Goal: Transaction & Acquisition: Obtain resource

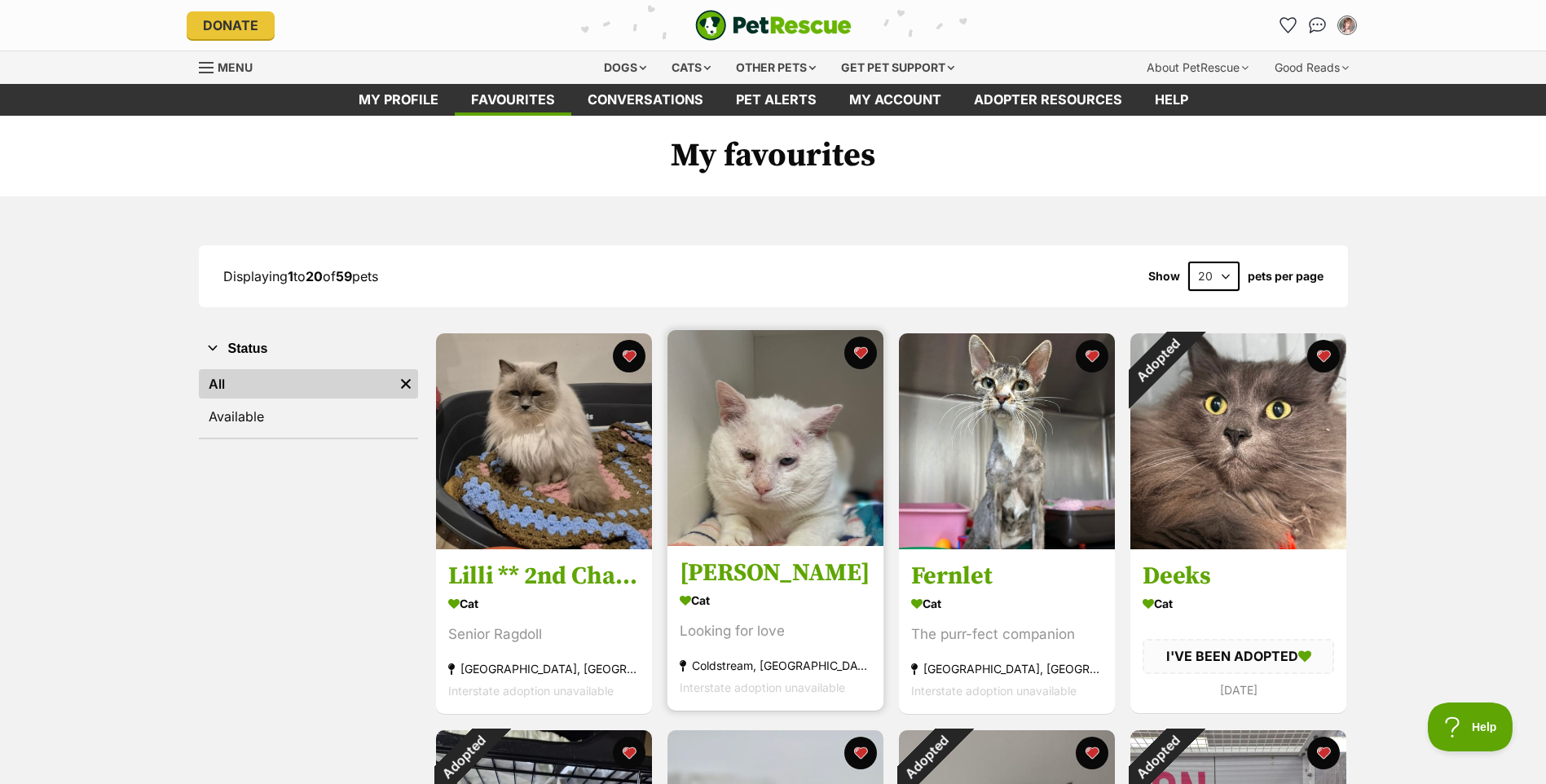
click at [728, 478] on img at bounding box center [776, 438] width 216 height 216
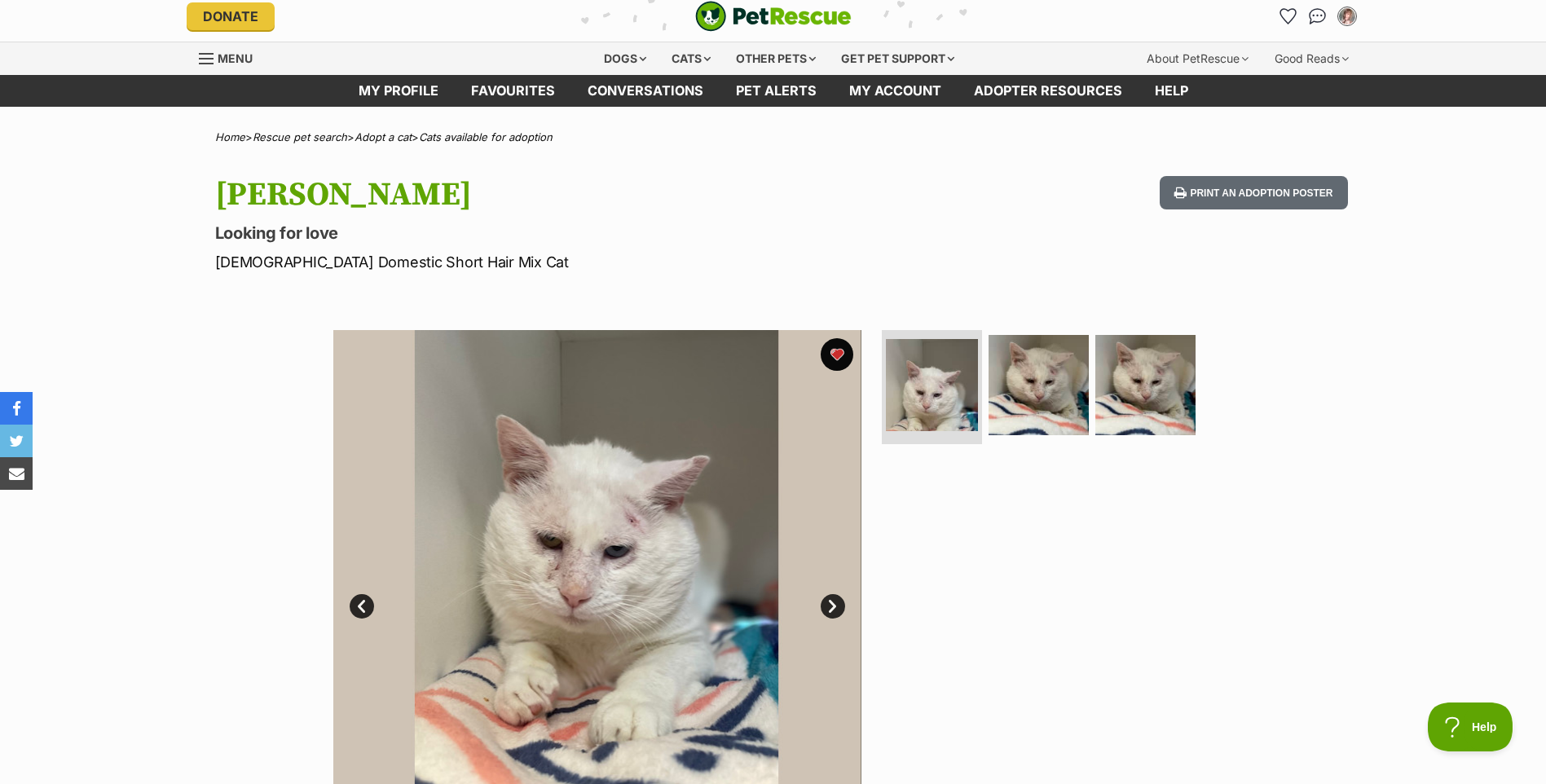
scroll to position [2, 0]
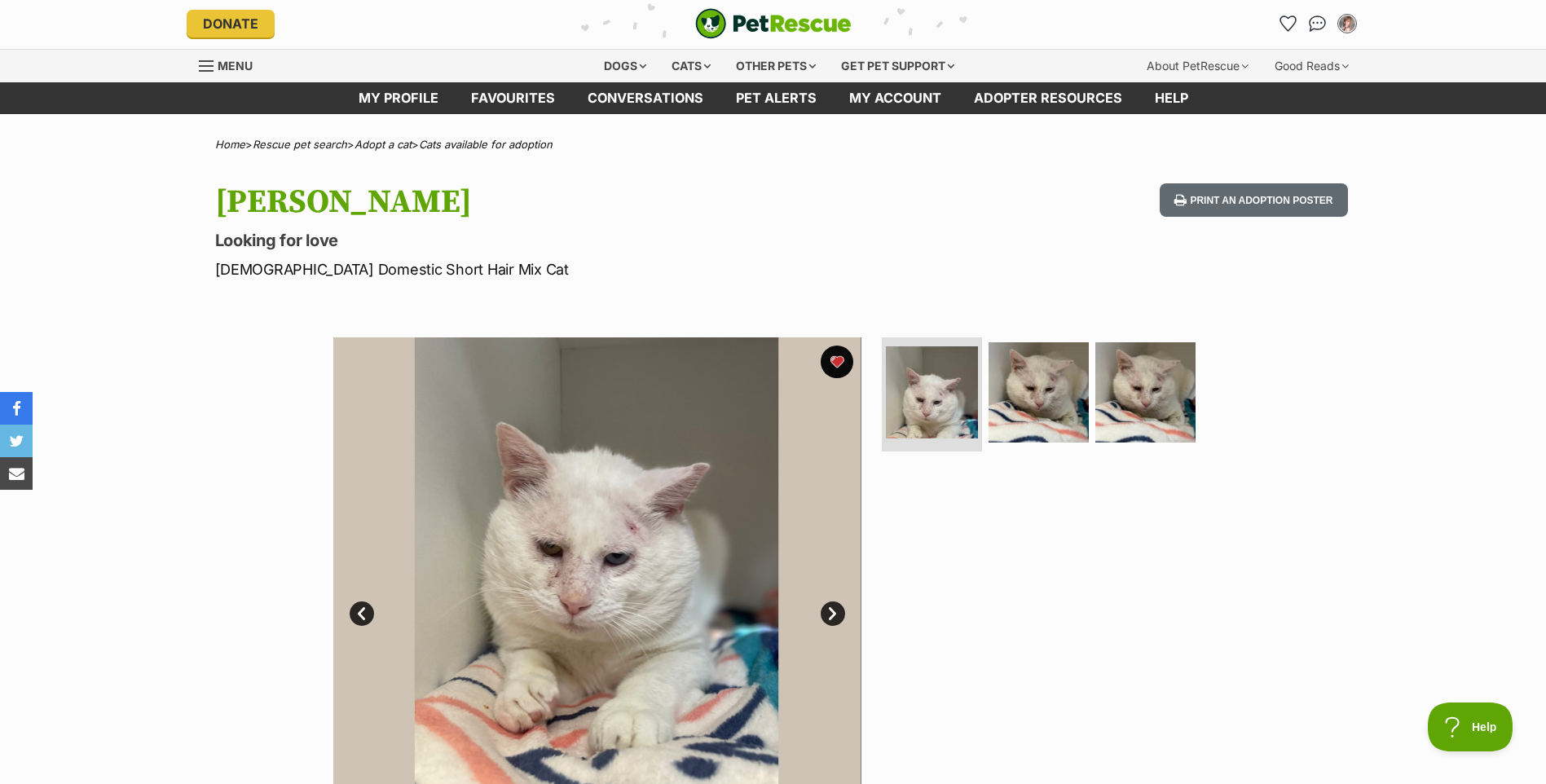
click at [829, 608] on link "Next" at bounding box center [833, 614] width 25 height 25
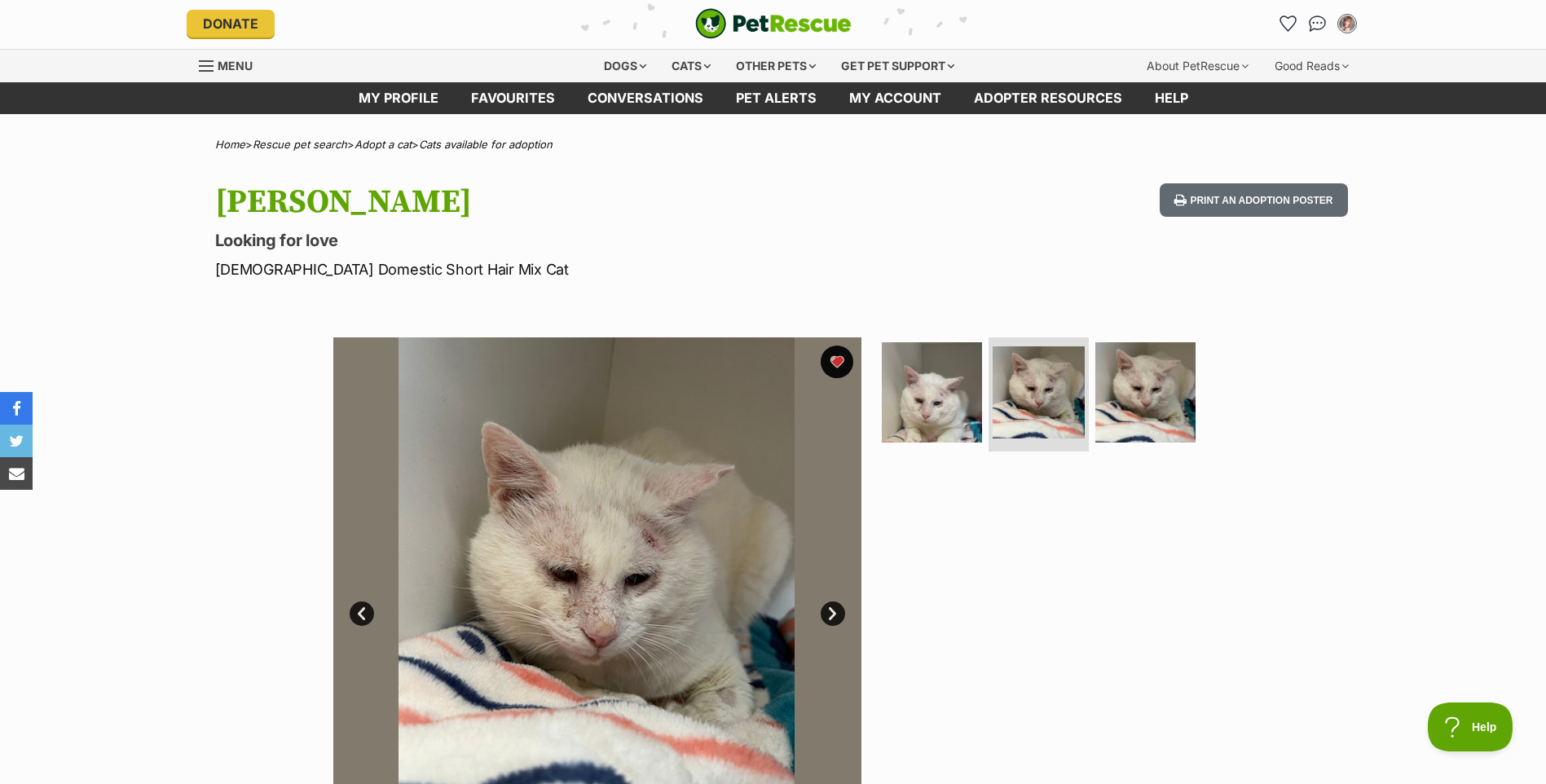
click at [829, 611] on link "Next" at bounding box center [833, 614] width 25 height 25
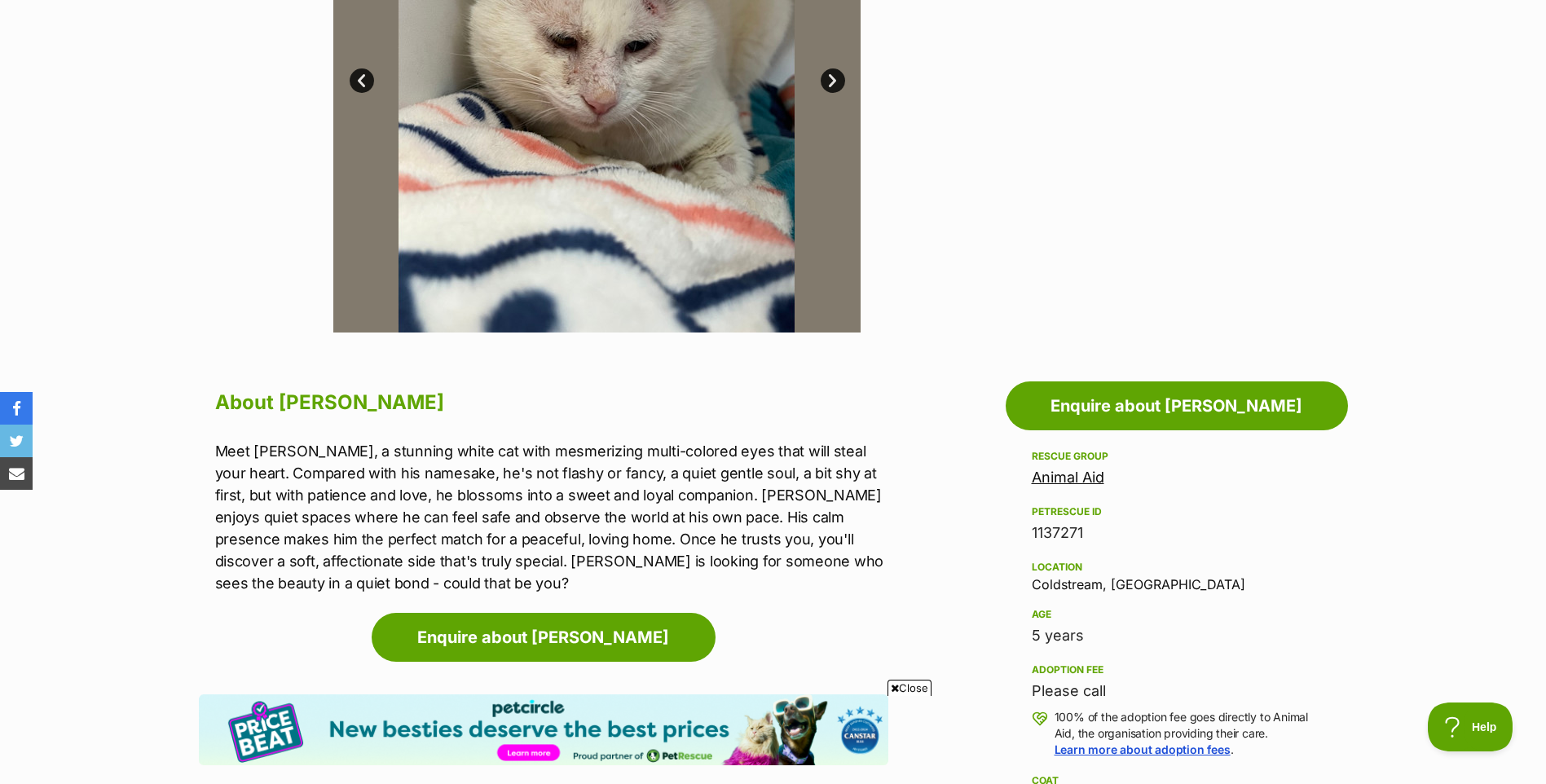
scroll to position [0, 0]
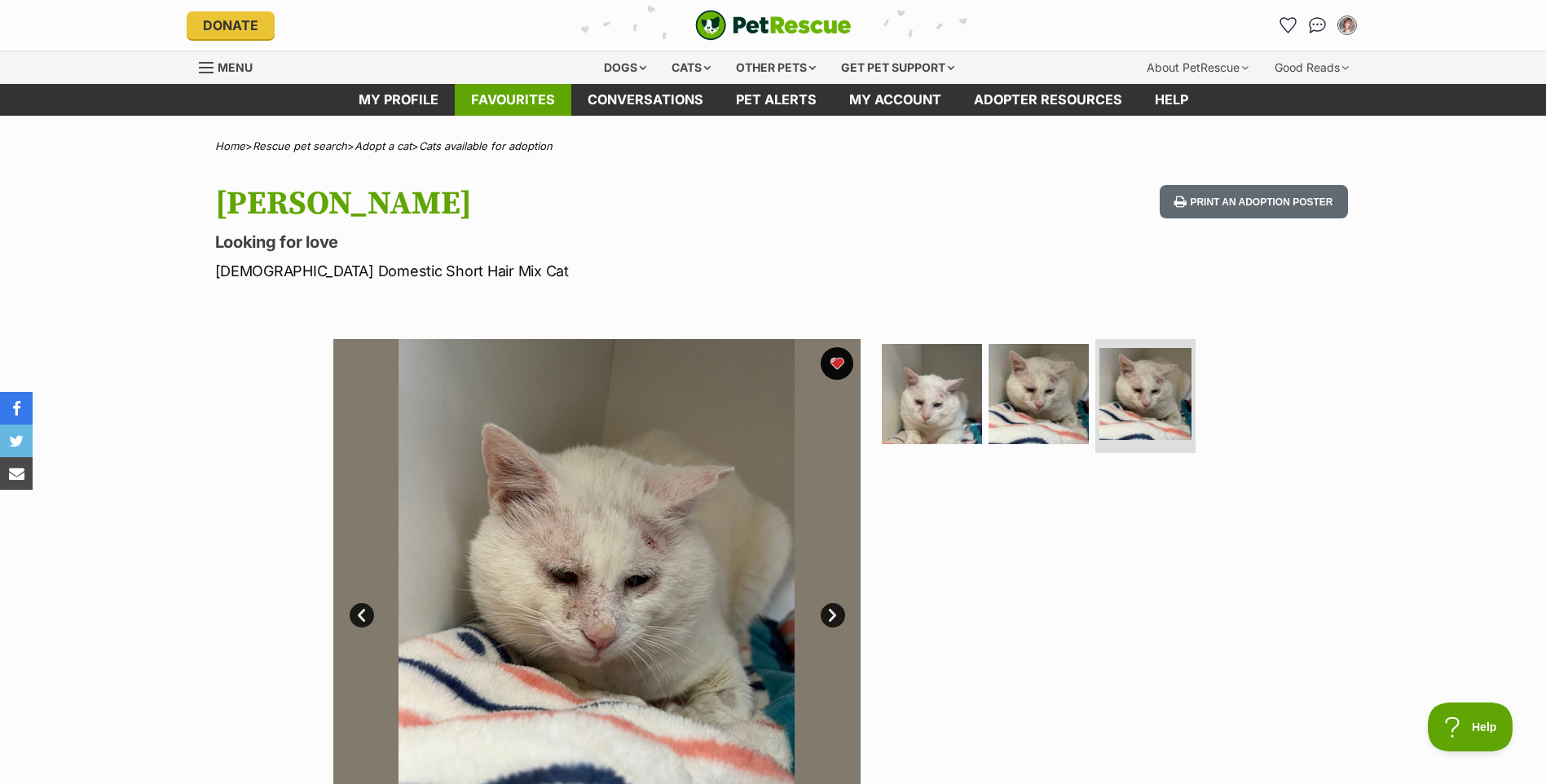
click at [500, 100] on link "Favourites" at bounding box center [512, 100] width 117 height 31
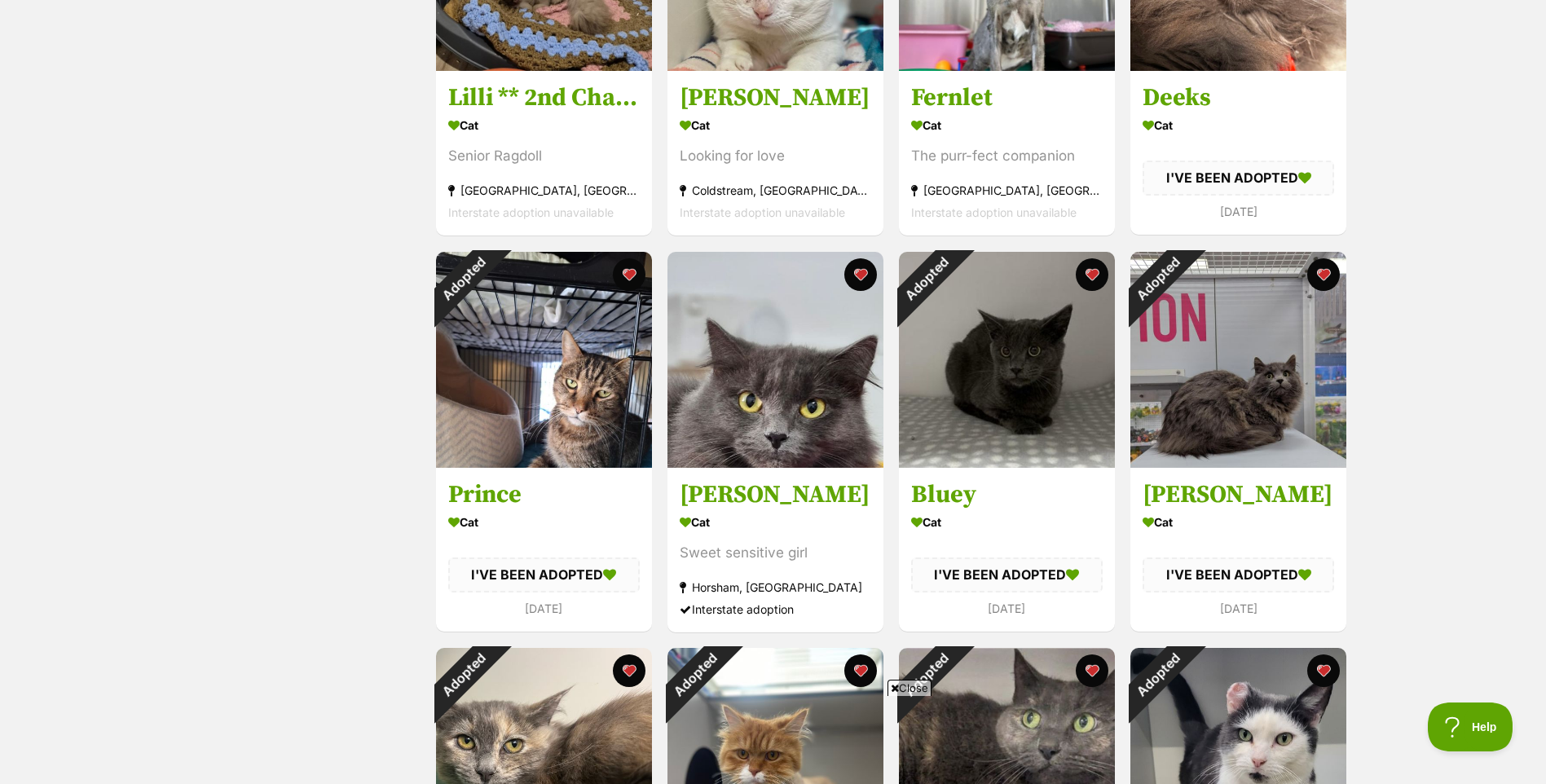
scroll to position [501, 0]
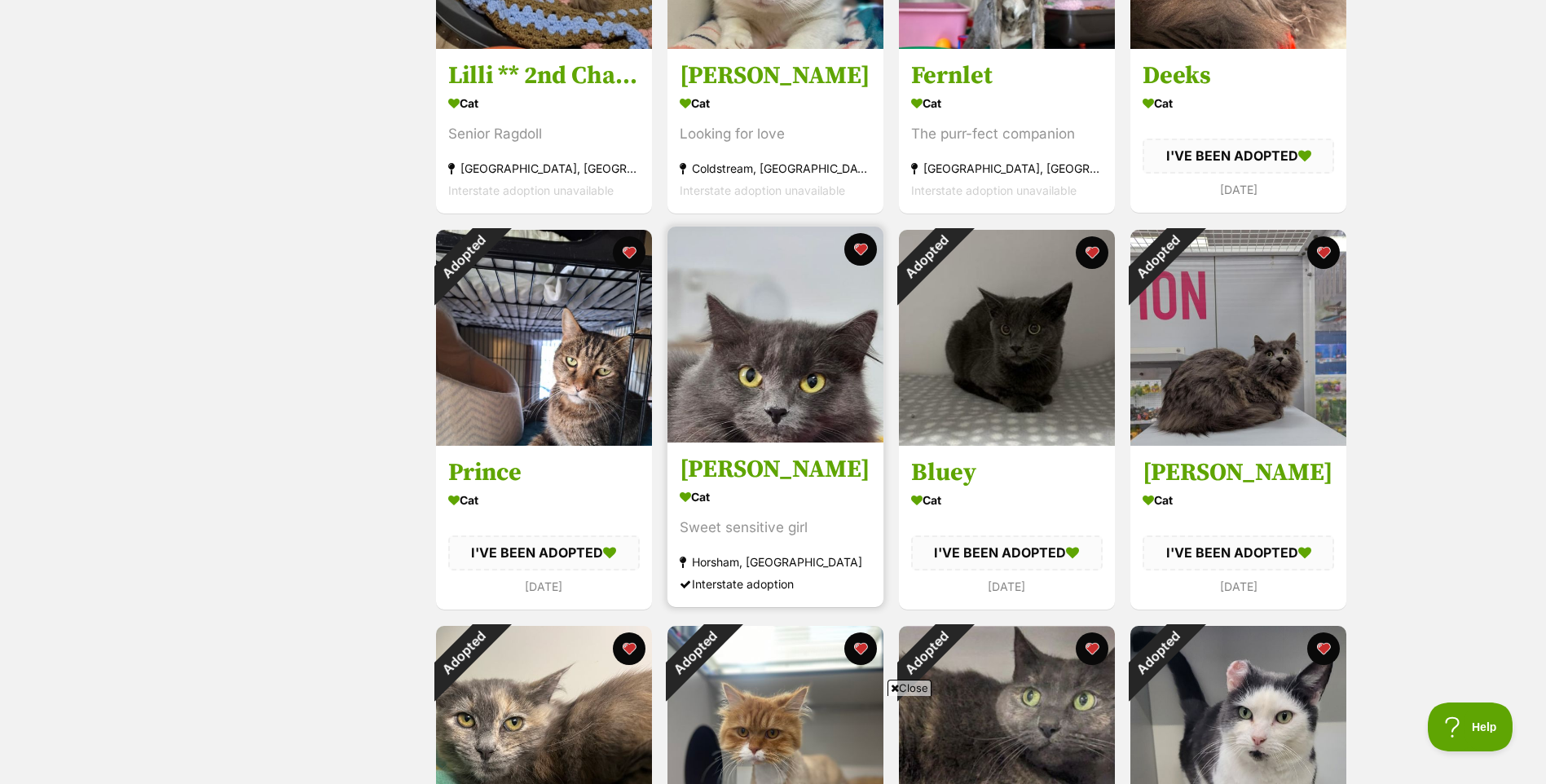
click at [798, 386] on img at bounding box center [776, 335] width 216 height 216
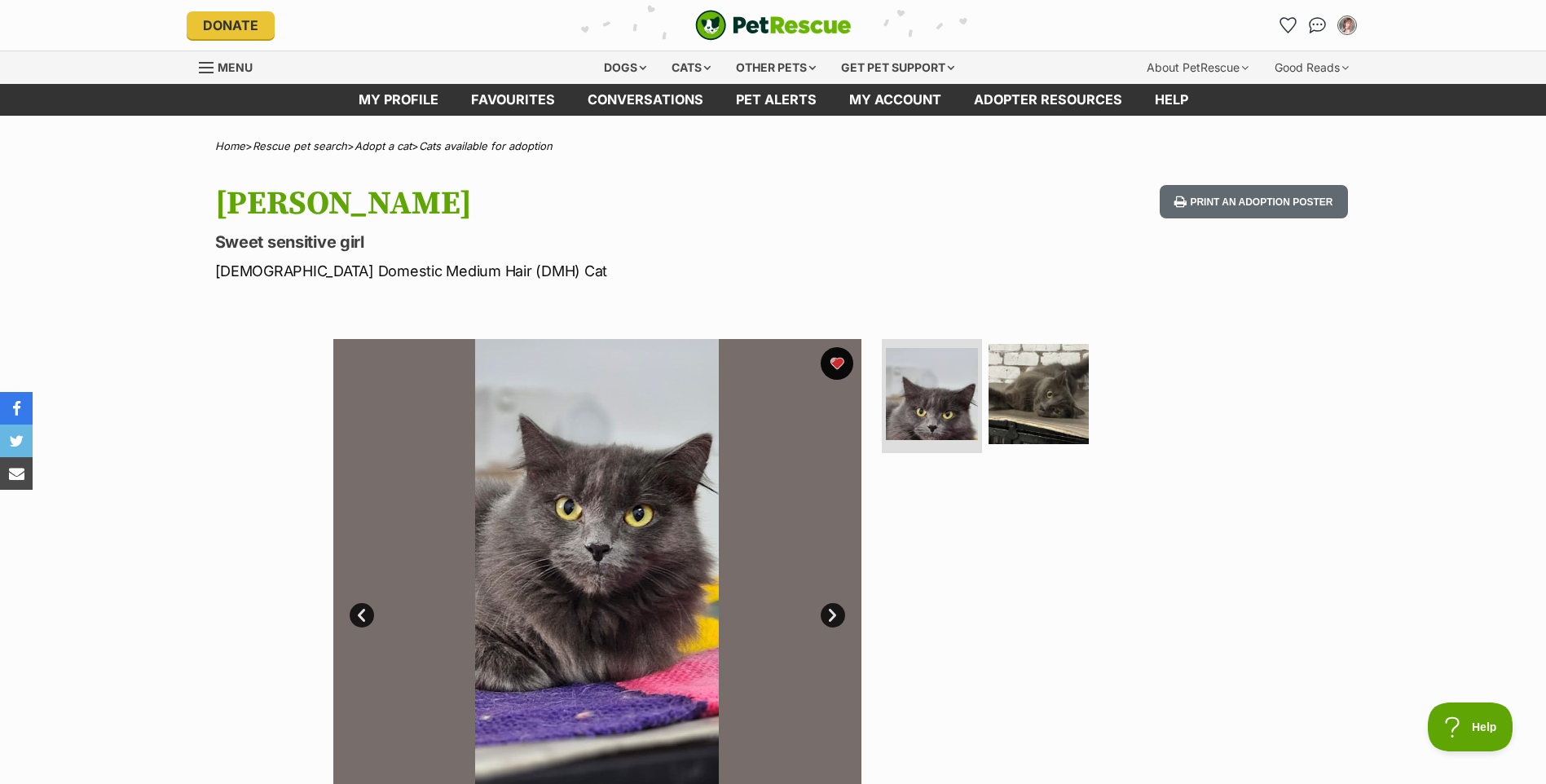
click at [833, 611] on link "Next" at bounding box center [833, 615] width 25 height 25
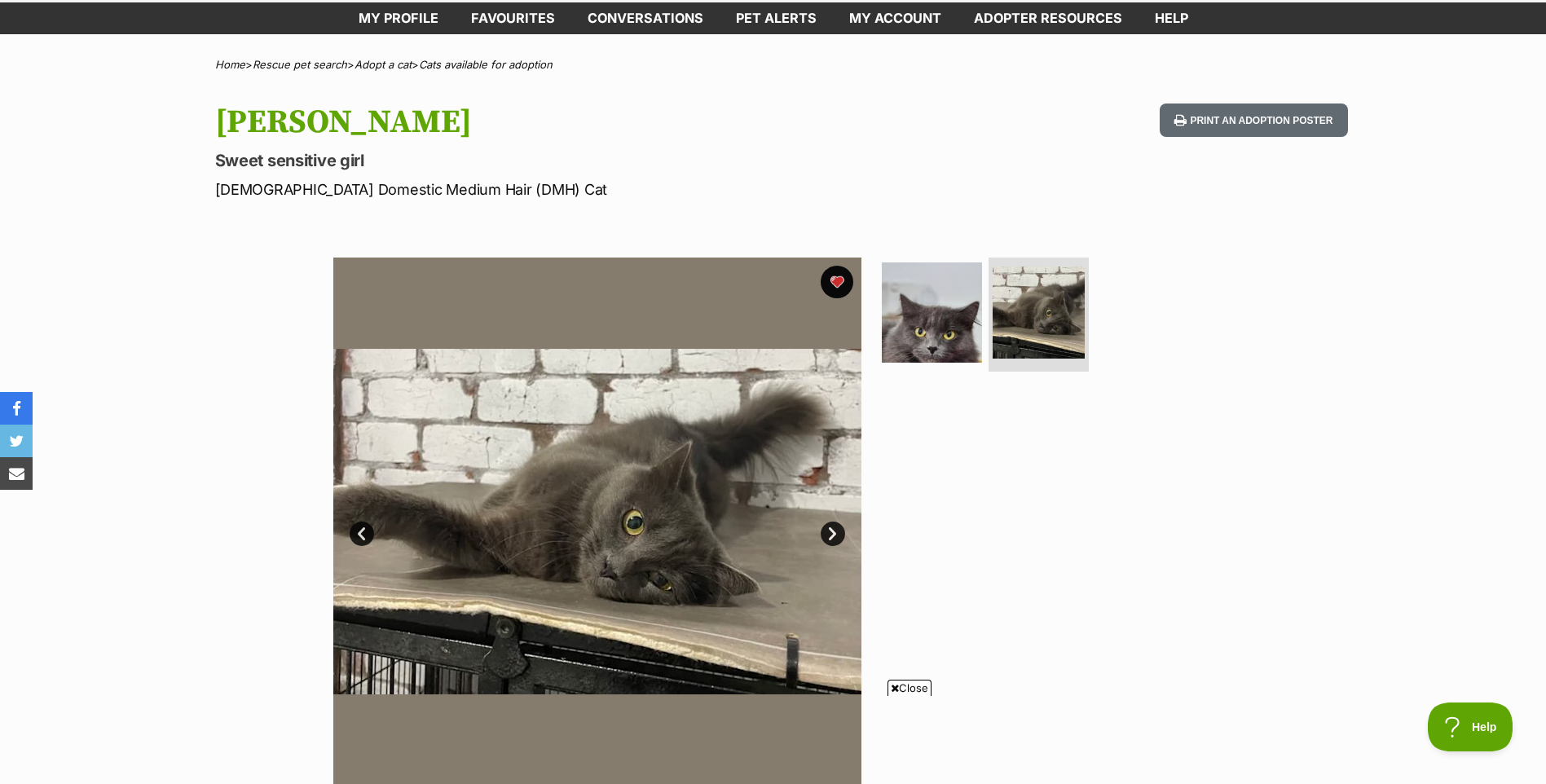
scroll to position [77, 0]
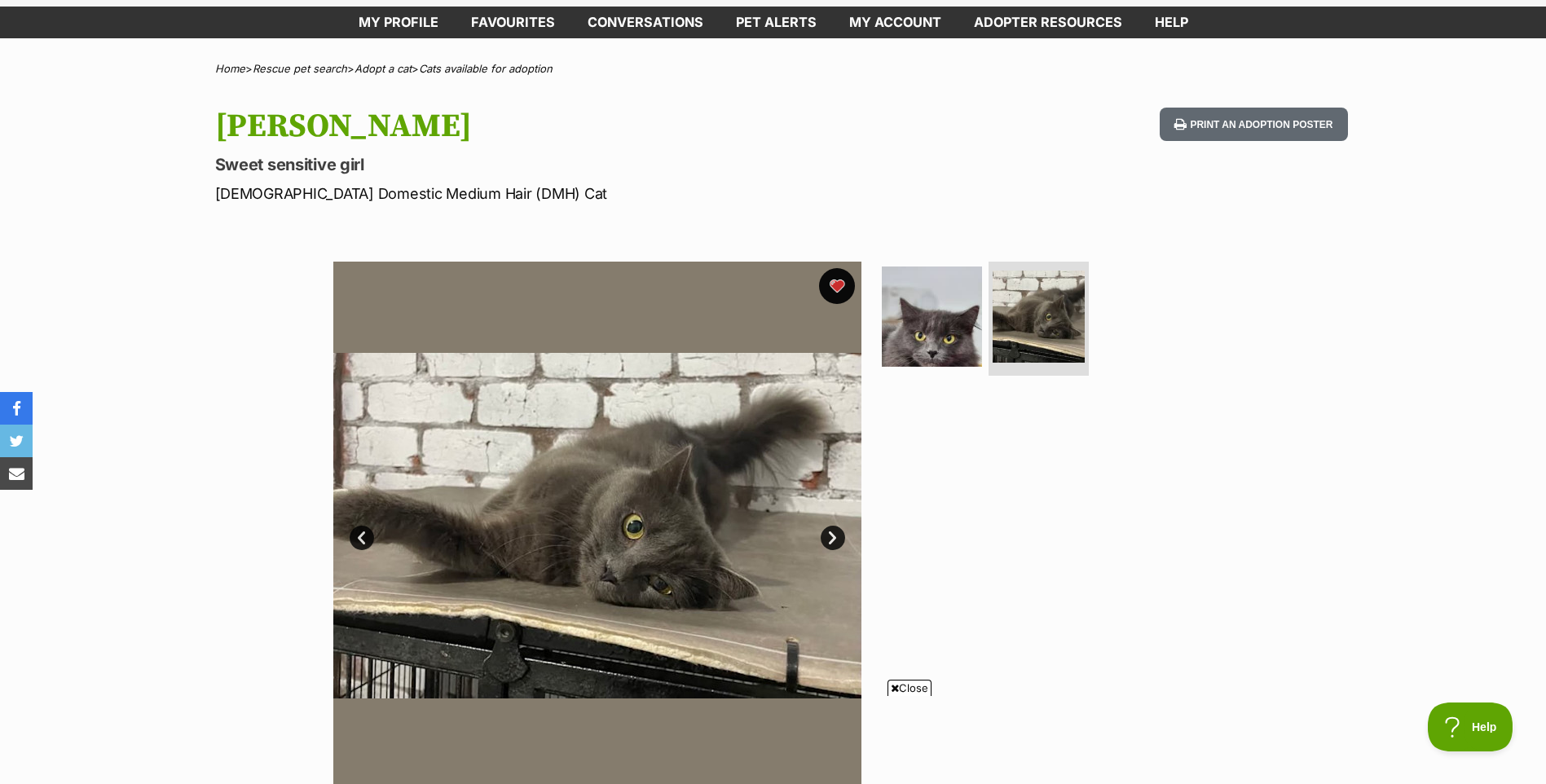
click at [839, 281] on button "favourite" at bounding box center [837, 286] width 36 height 36
click at [498, 25] on link "Favourites" at bounding box center [512, 22] width 117 height 31
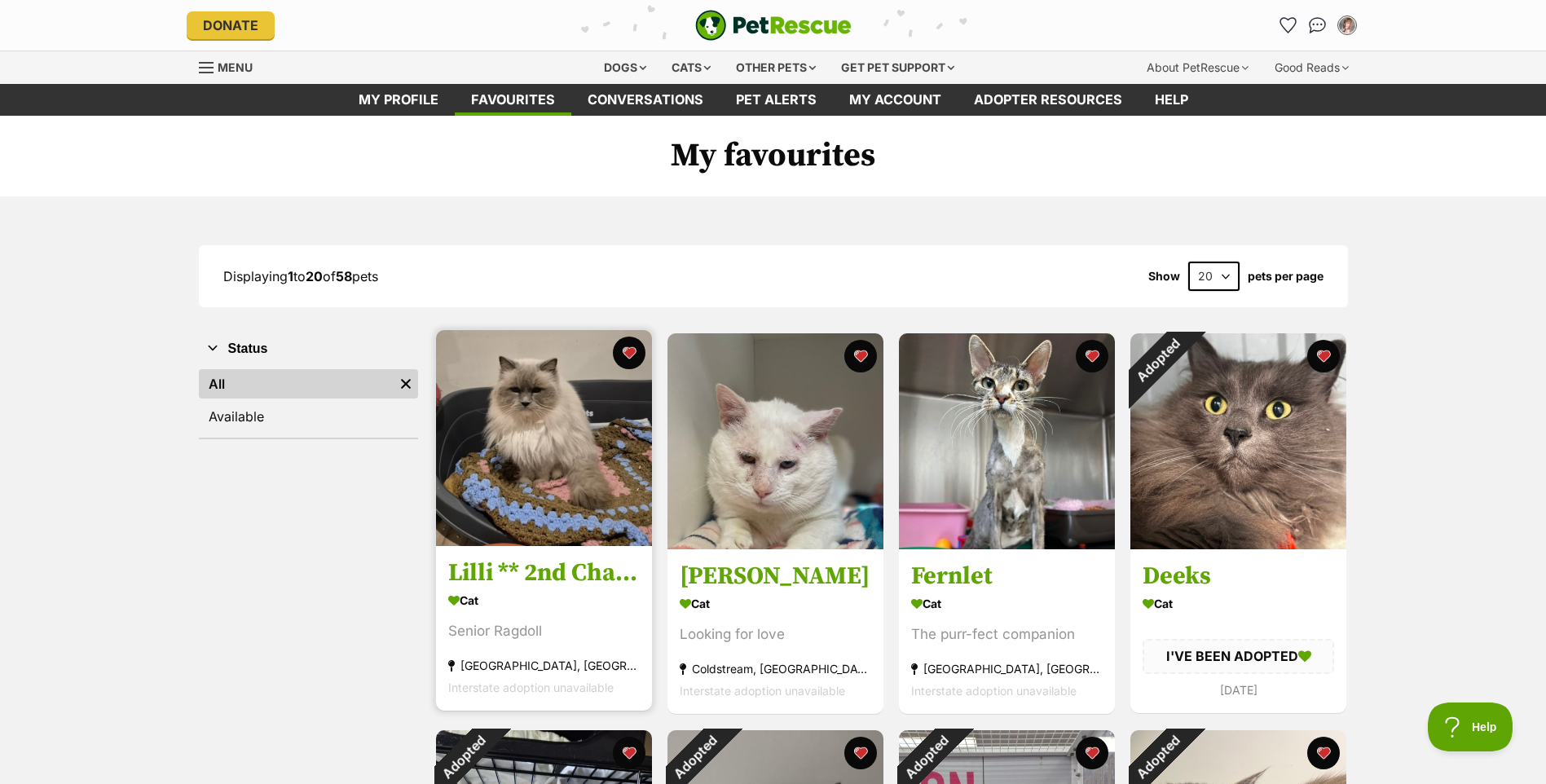
click at [539, 455] on img at bounding box center [544, 438] width 216 height 216
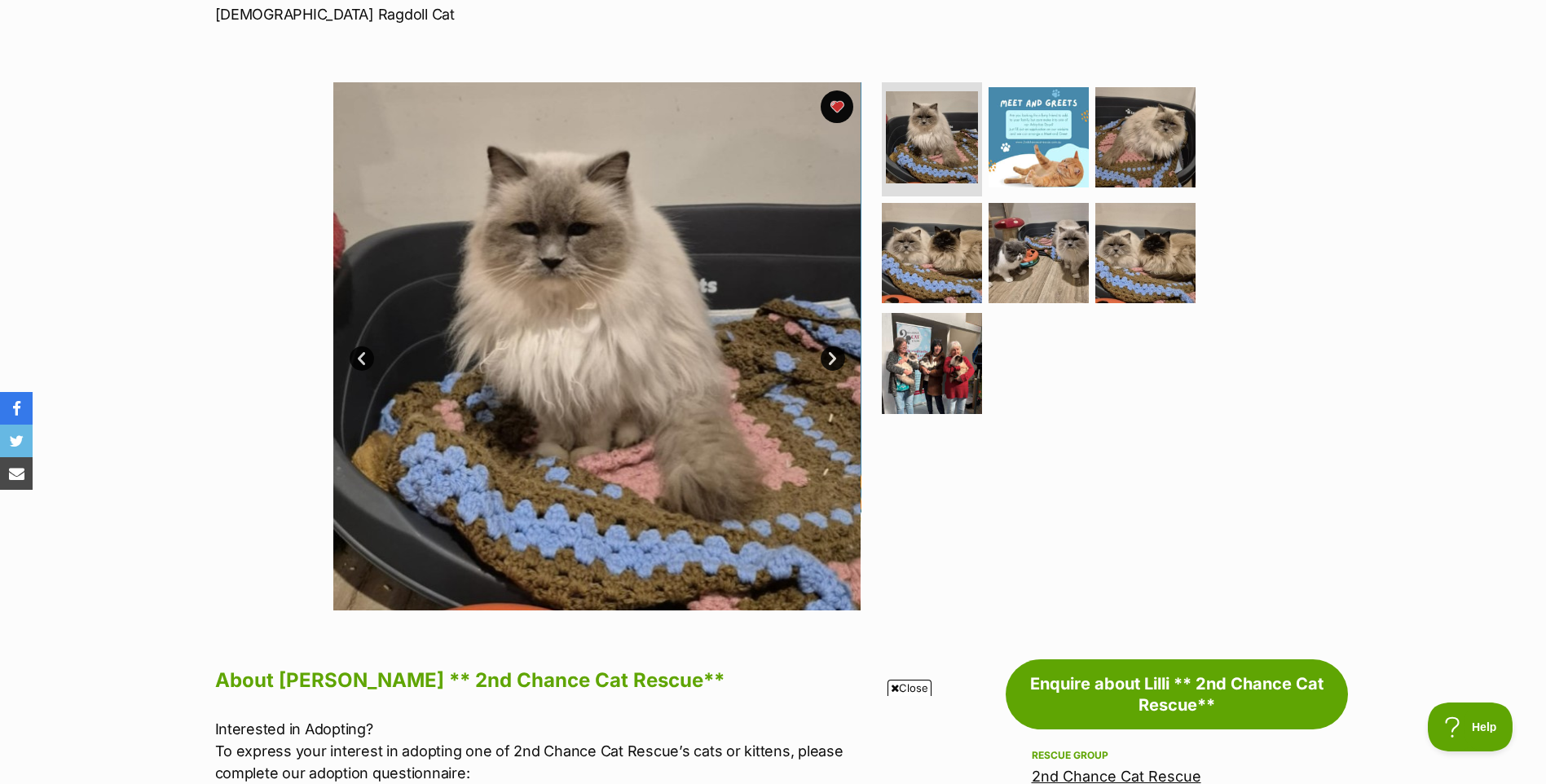
click at [826, 355] on link "Next" at bounding box center [833, 358] width 25 height 25
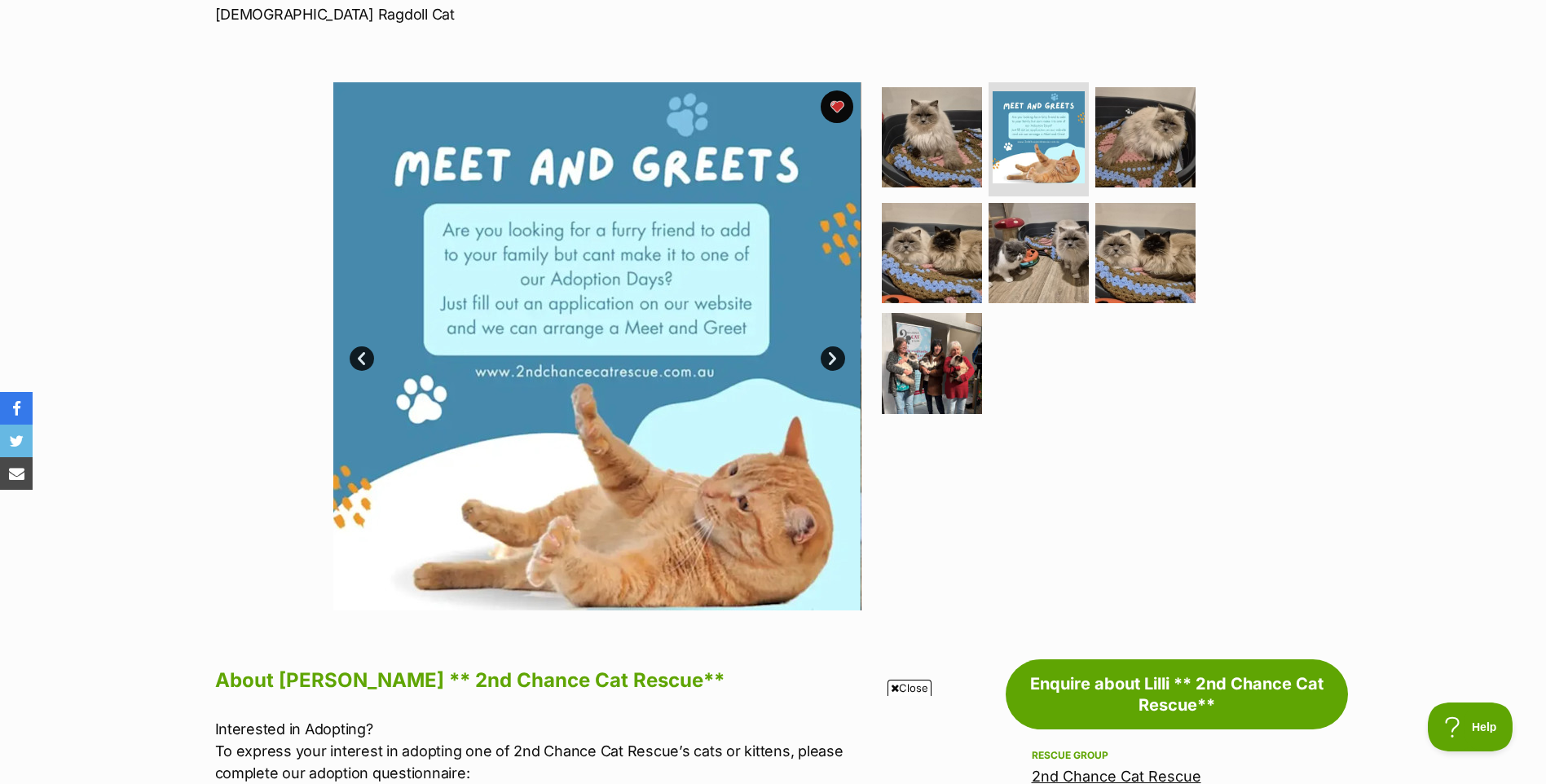
click at [829, 355] on link "Next" at bounding box center [833, 358] width 25 height 25
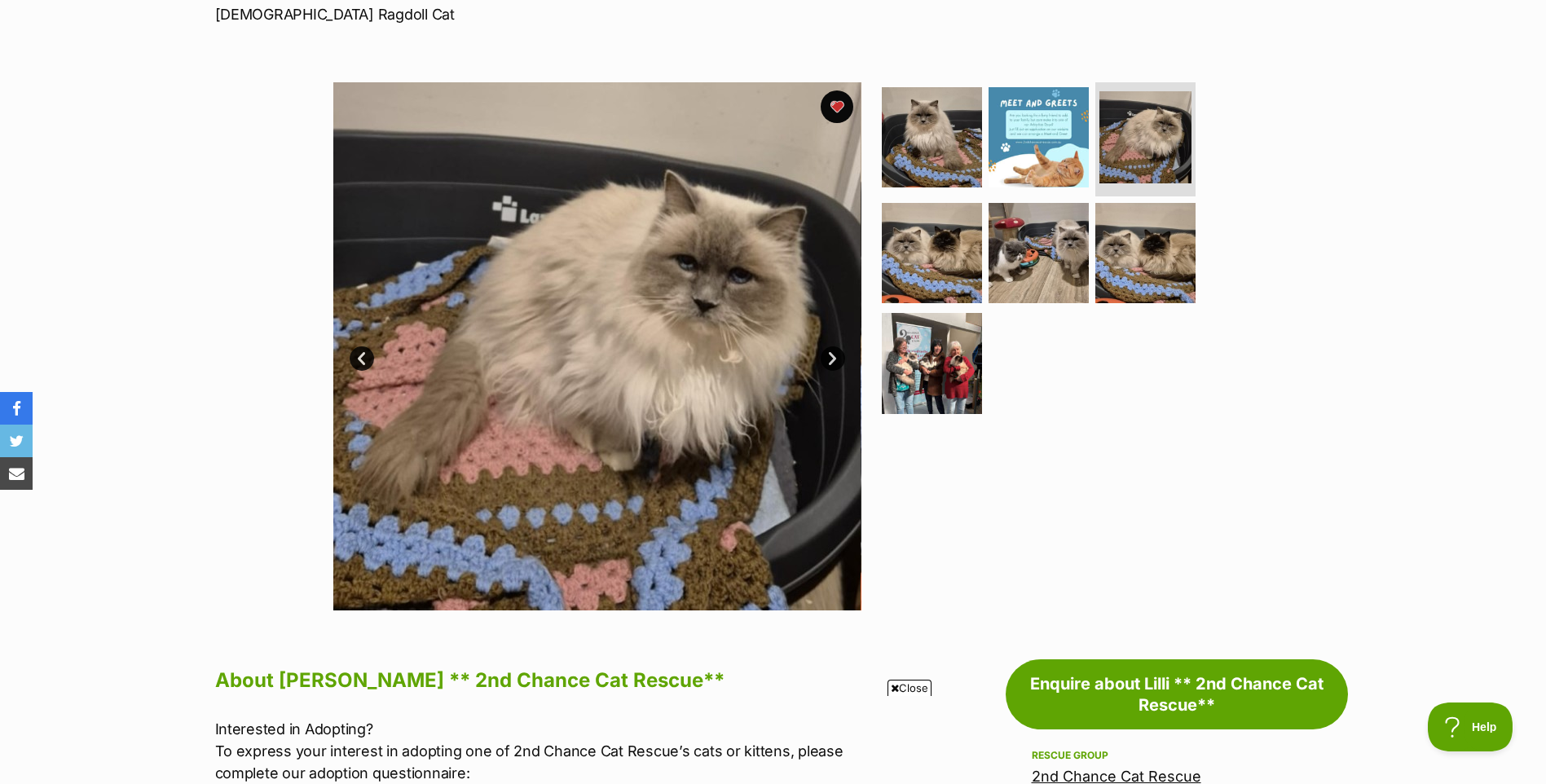
click at [829, 355] on link "Next" at bounding box center [833, 358] width 25 height 25
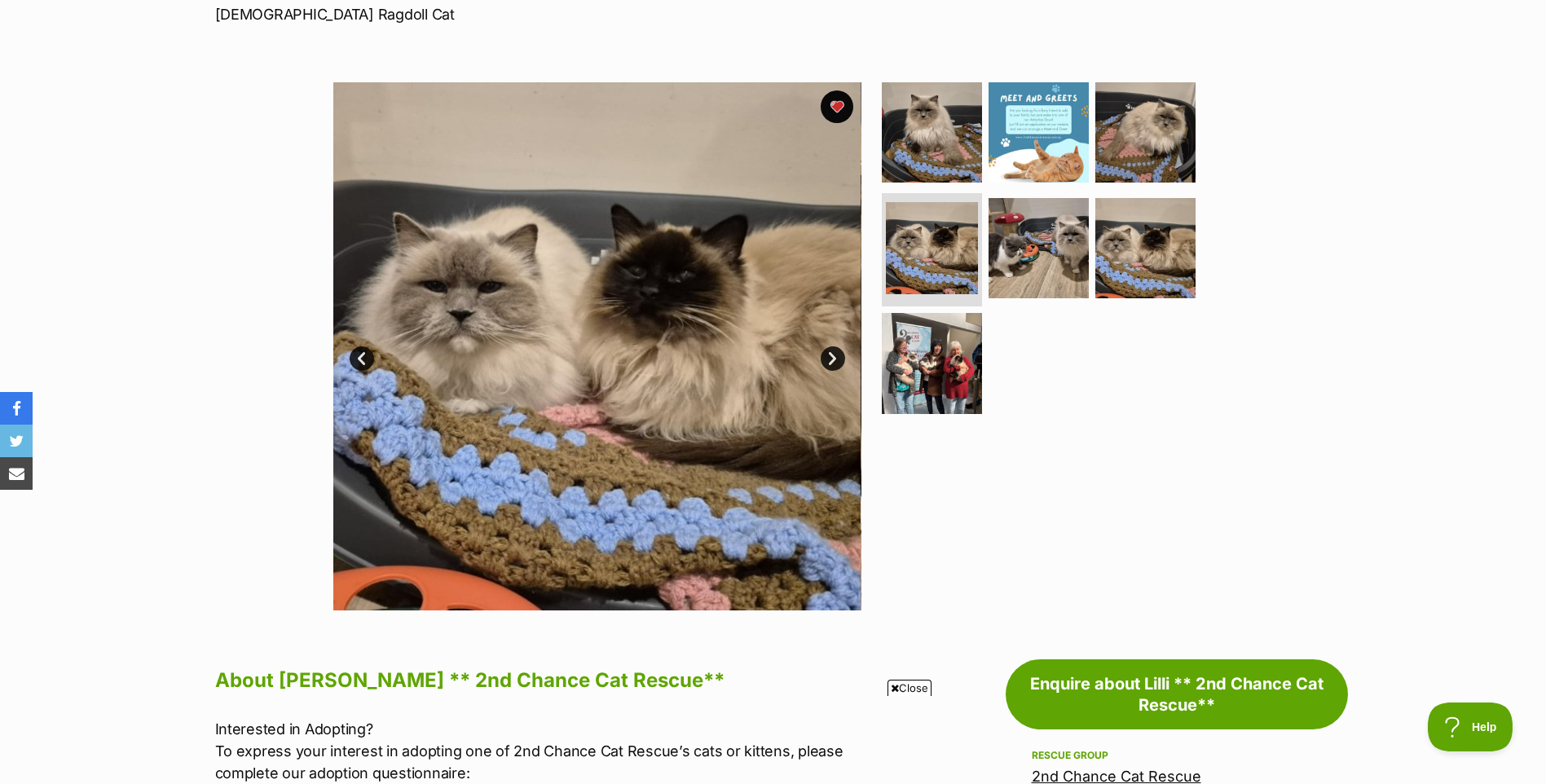
click at [829, 355] on link "Next" at bounding box center [833, 358] width 25 height 25
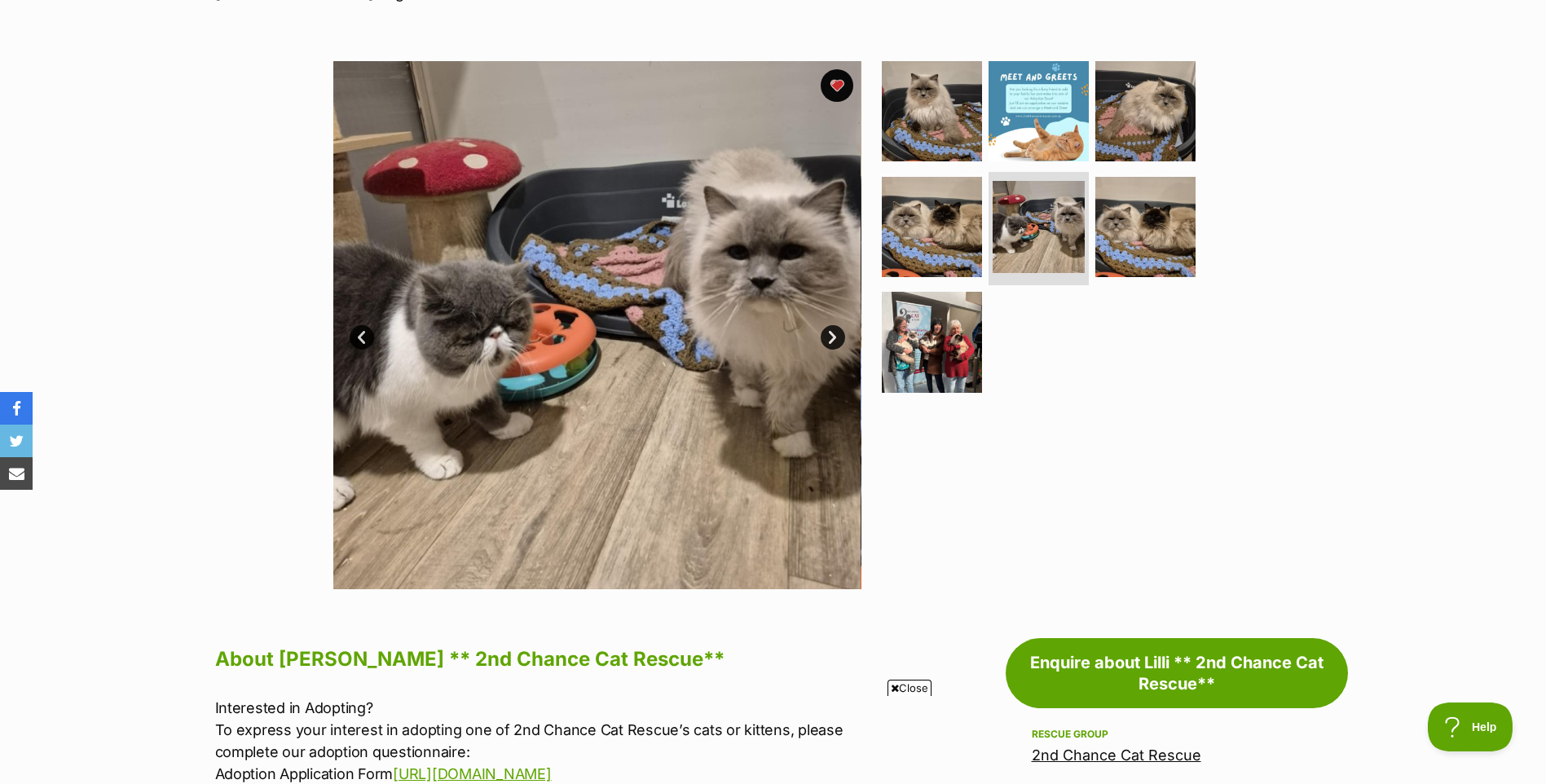
scroll to position [64, 0]
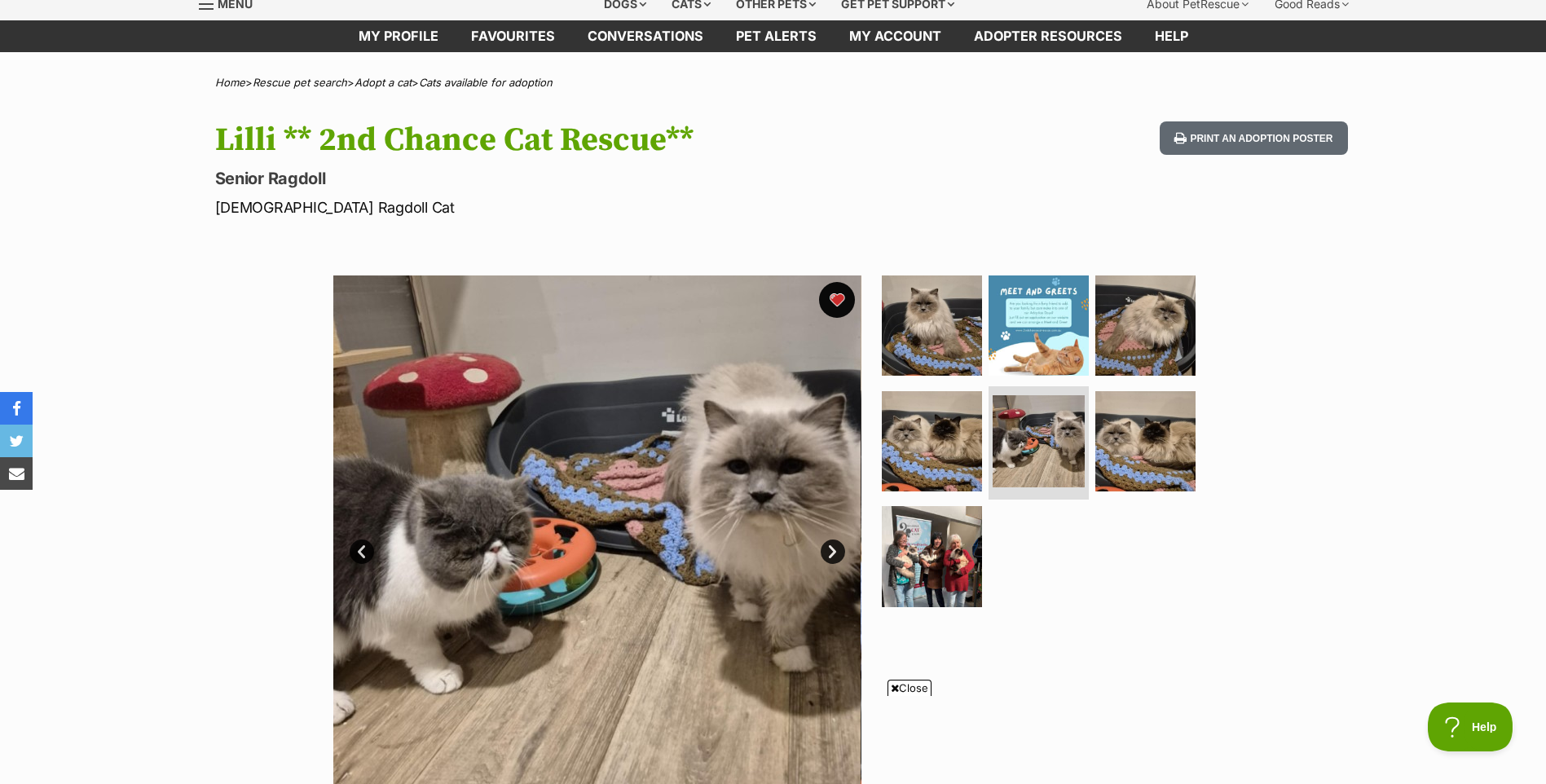
click at [831, 298] on button "favourite" at bounding box center [837, 300] width 36 height 36
click at [498, 38] on link "Favourites" at bounding box center [512, 36] width 117 height 31
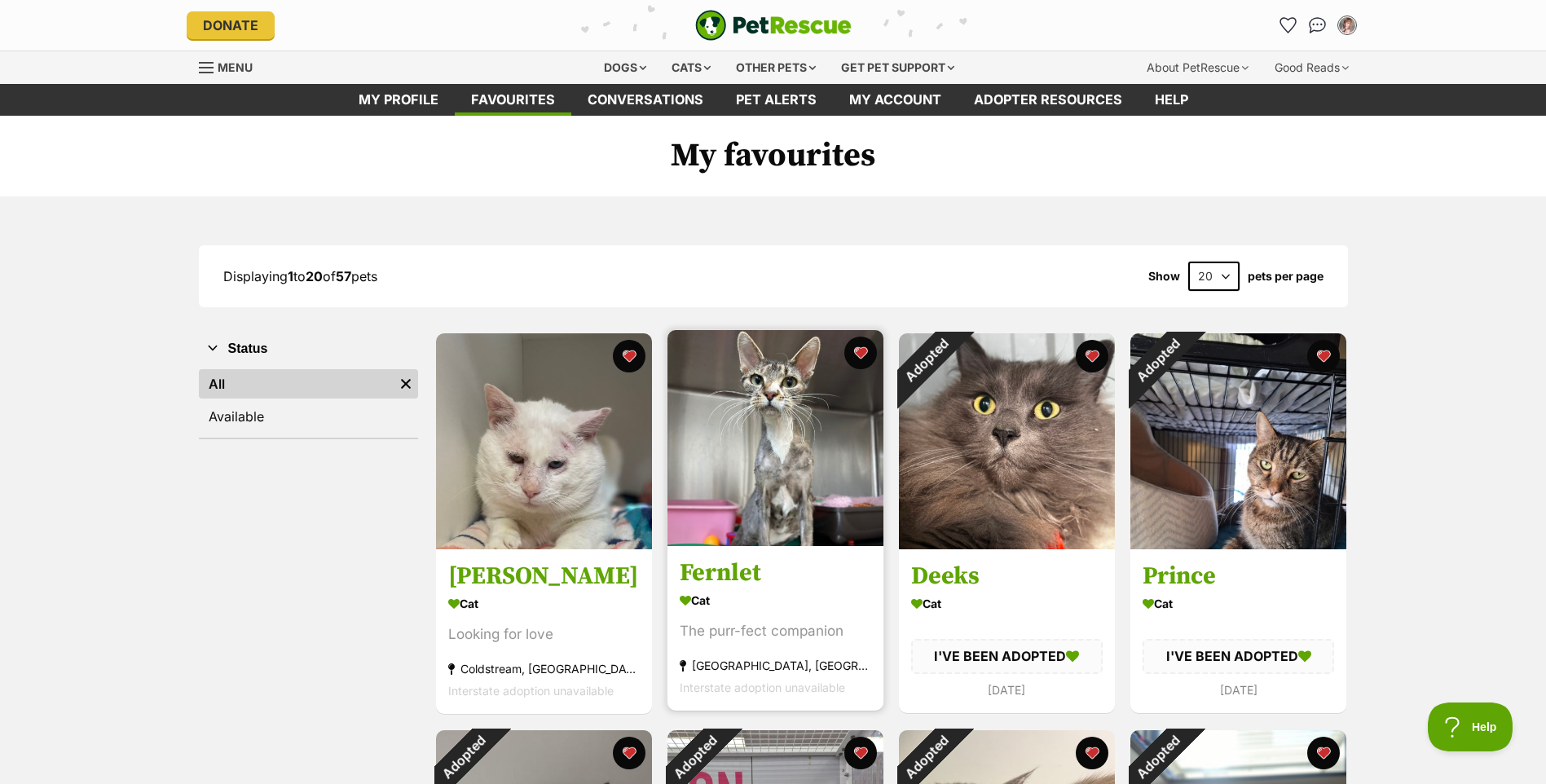
click at [793, 429] on img at bounding box center [776, 438] width 216 height 216
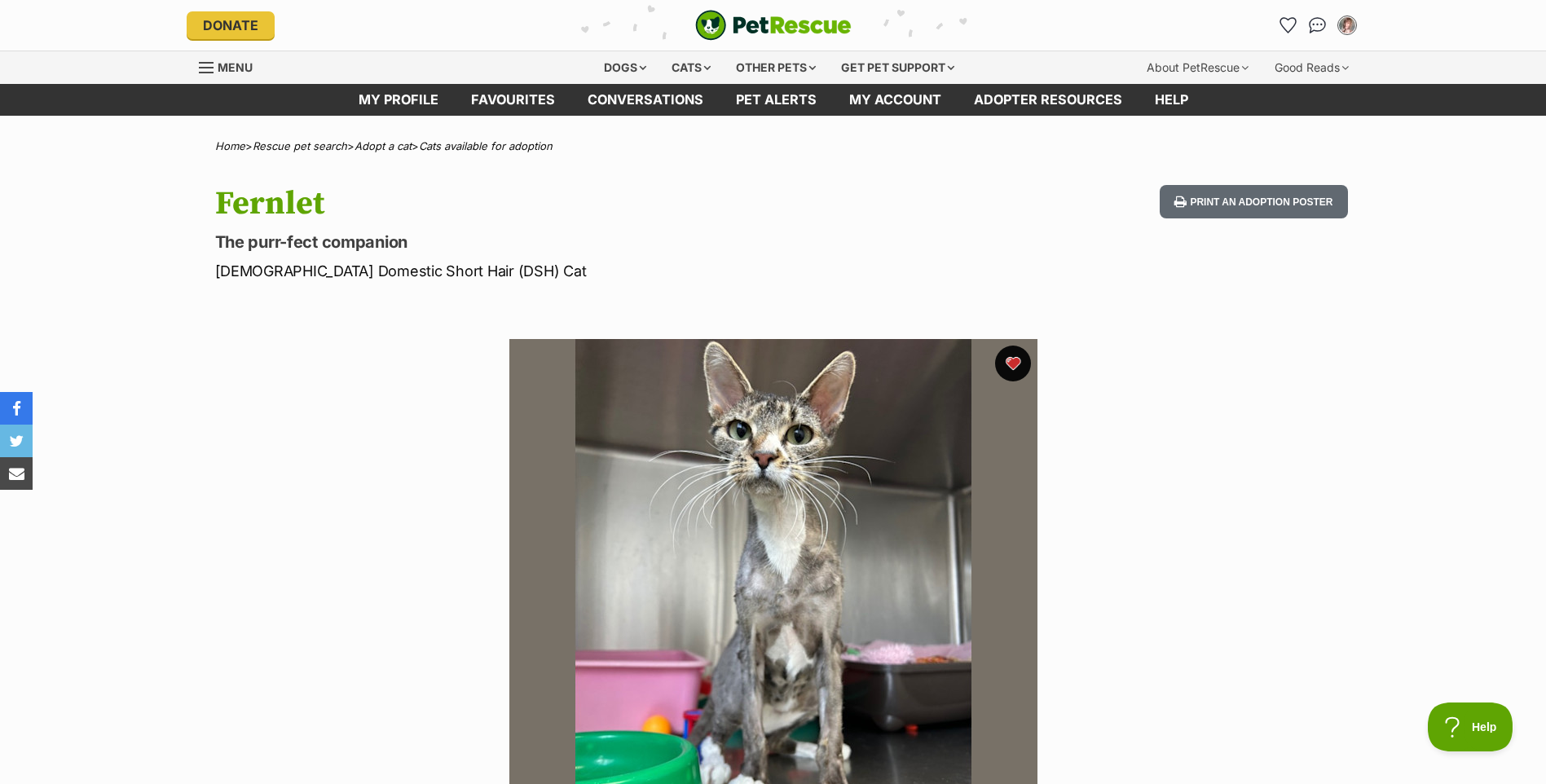
click at [1012, 356] on button "favourite" at bounding box center [1013, 363] width 36 height 36
click at [505, 106] on link "Favourites" at bounding box center [512, 100] width 117 height 31
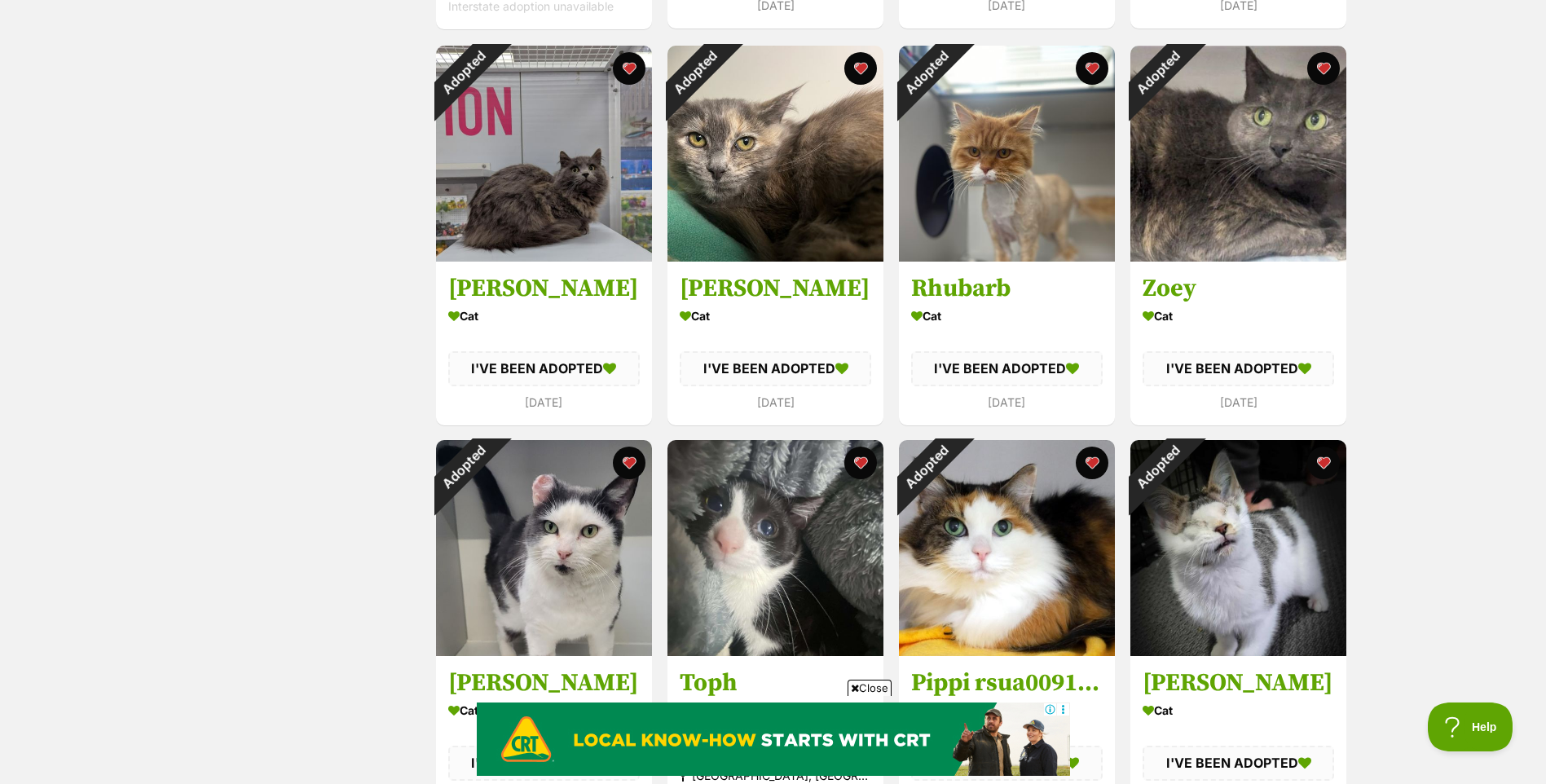
scroll to position [750, 0]
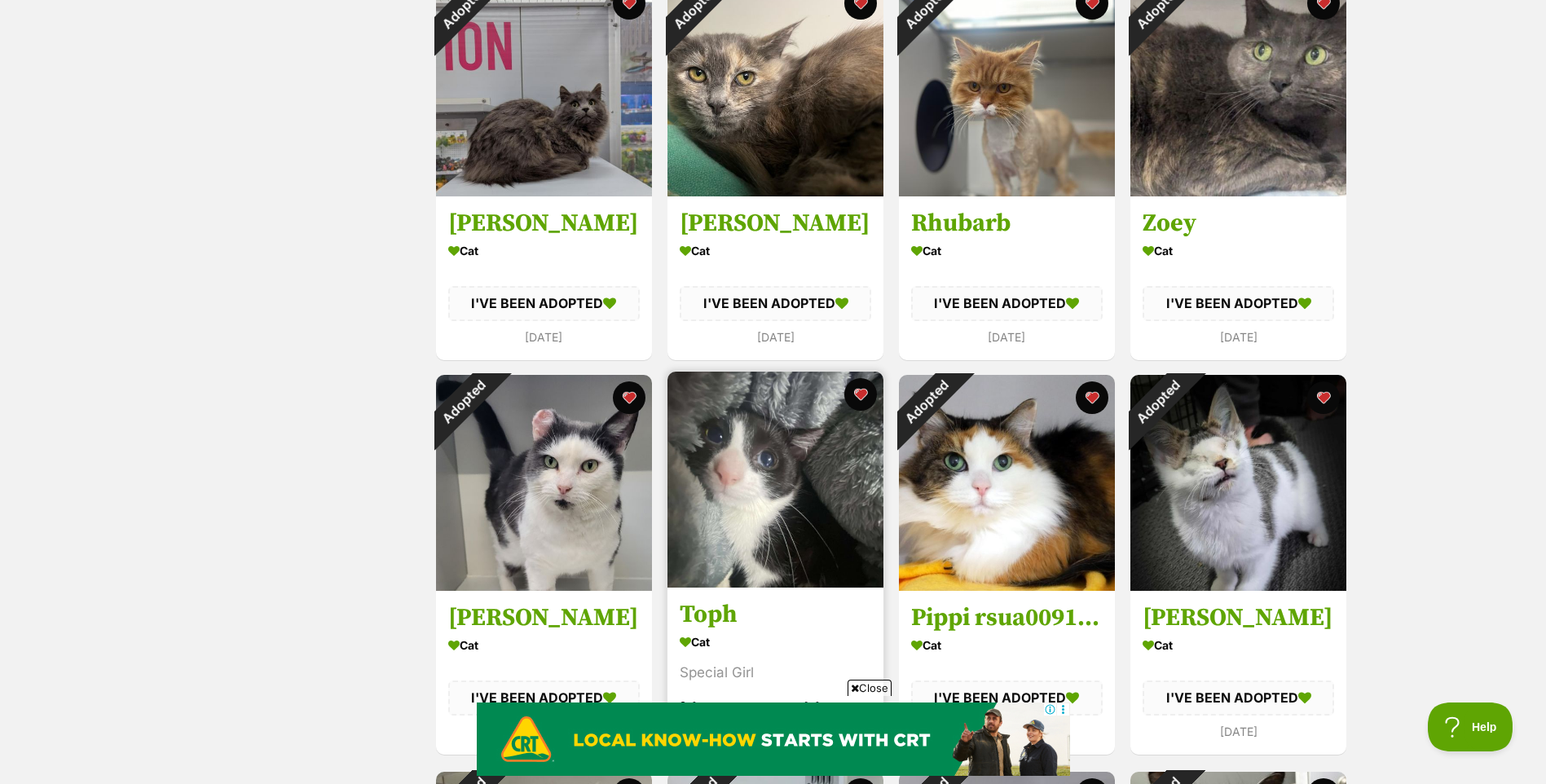
click at [769, 489] on img at bounding box center [776, 480] width 216 height 216
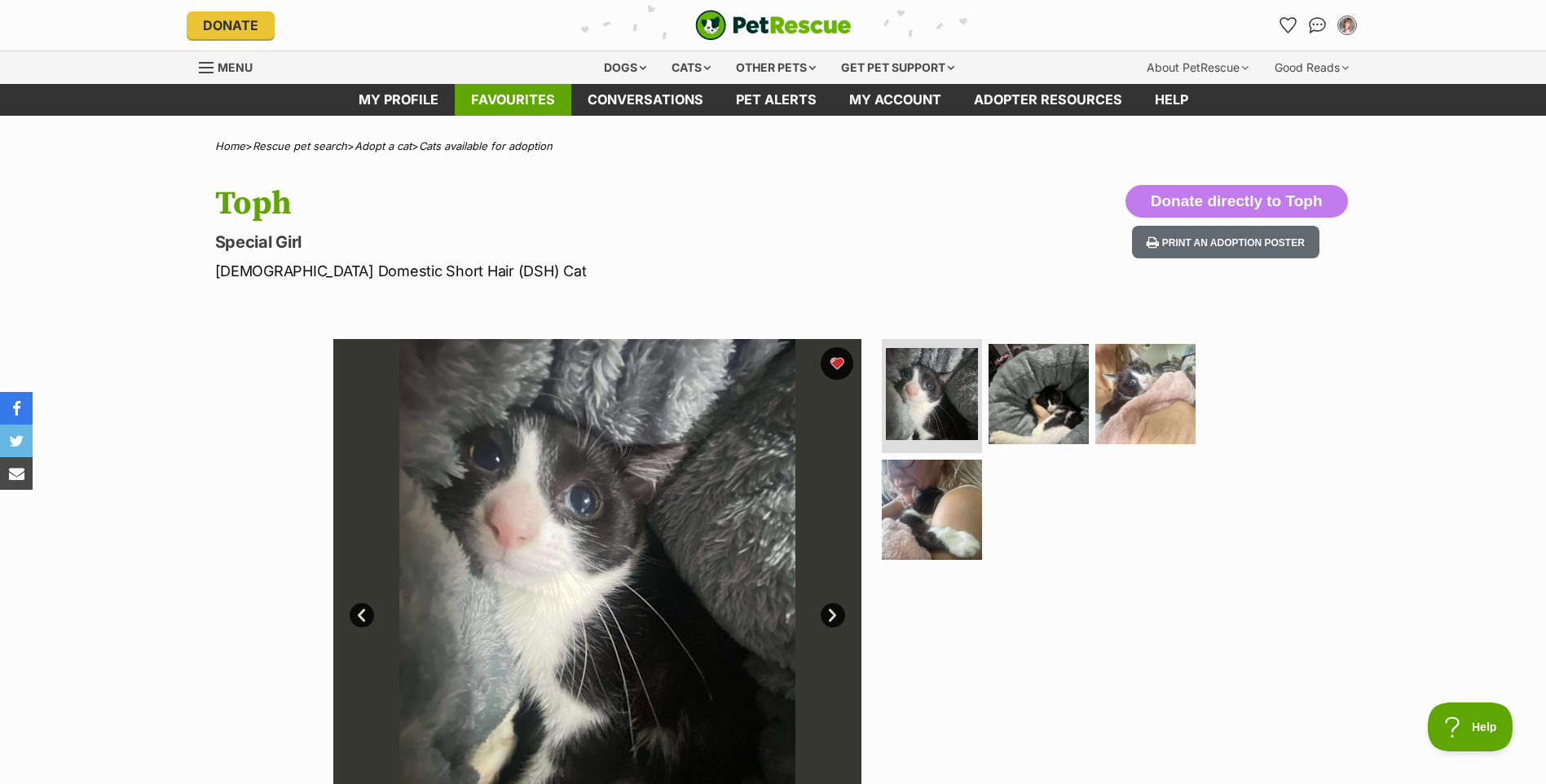
click at [477, 100] on link "Favourites" at bounding box center [512, 100] width 117 height 31
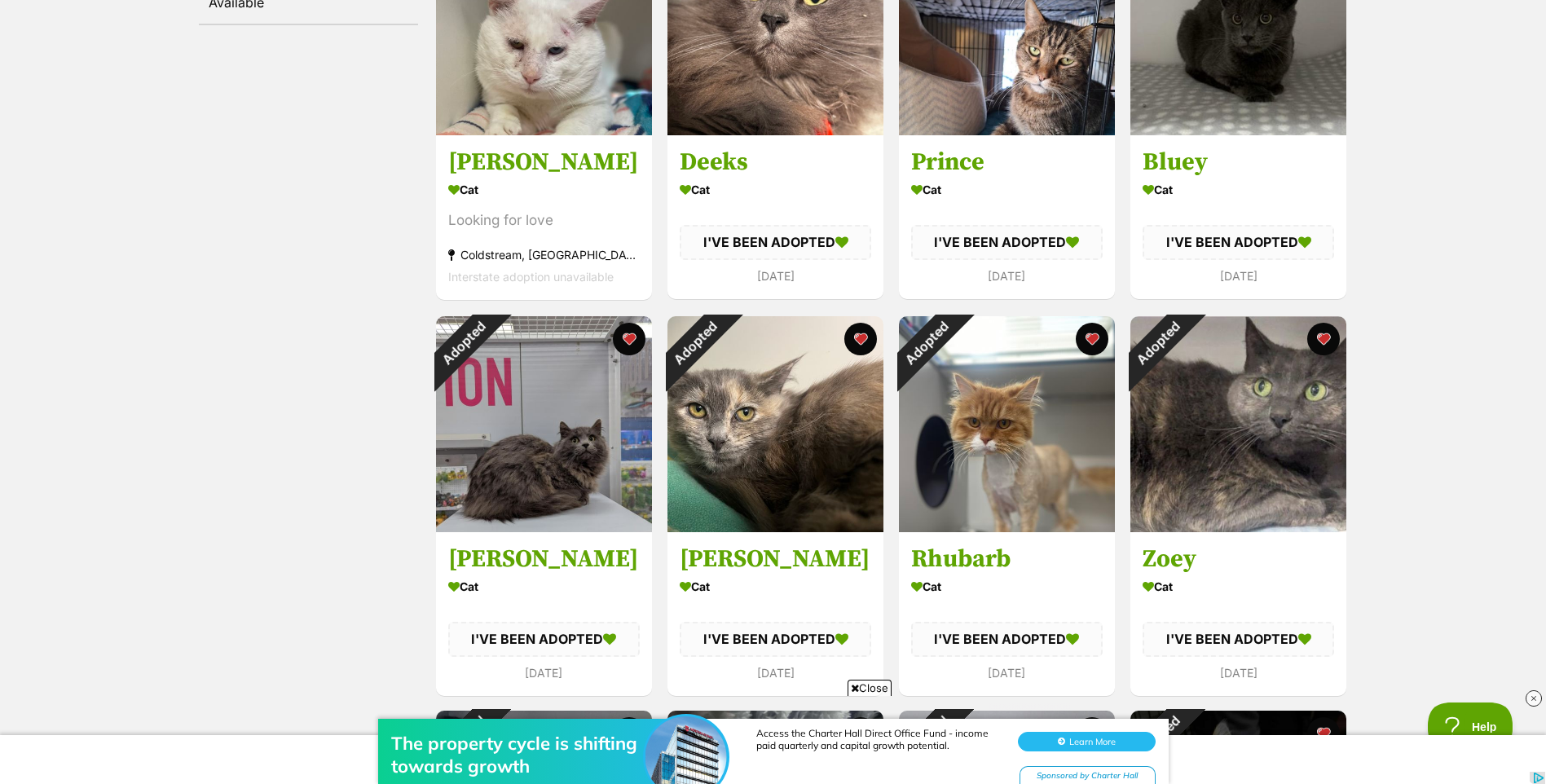
scroll to position [72, 0]
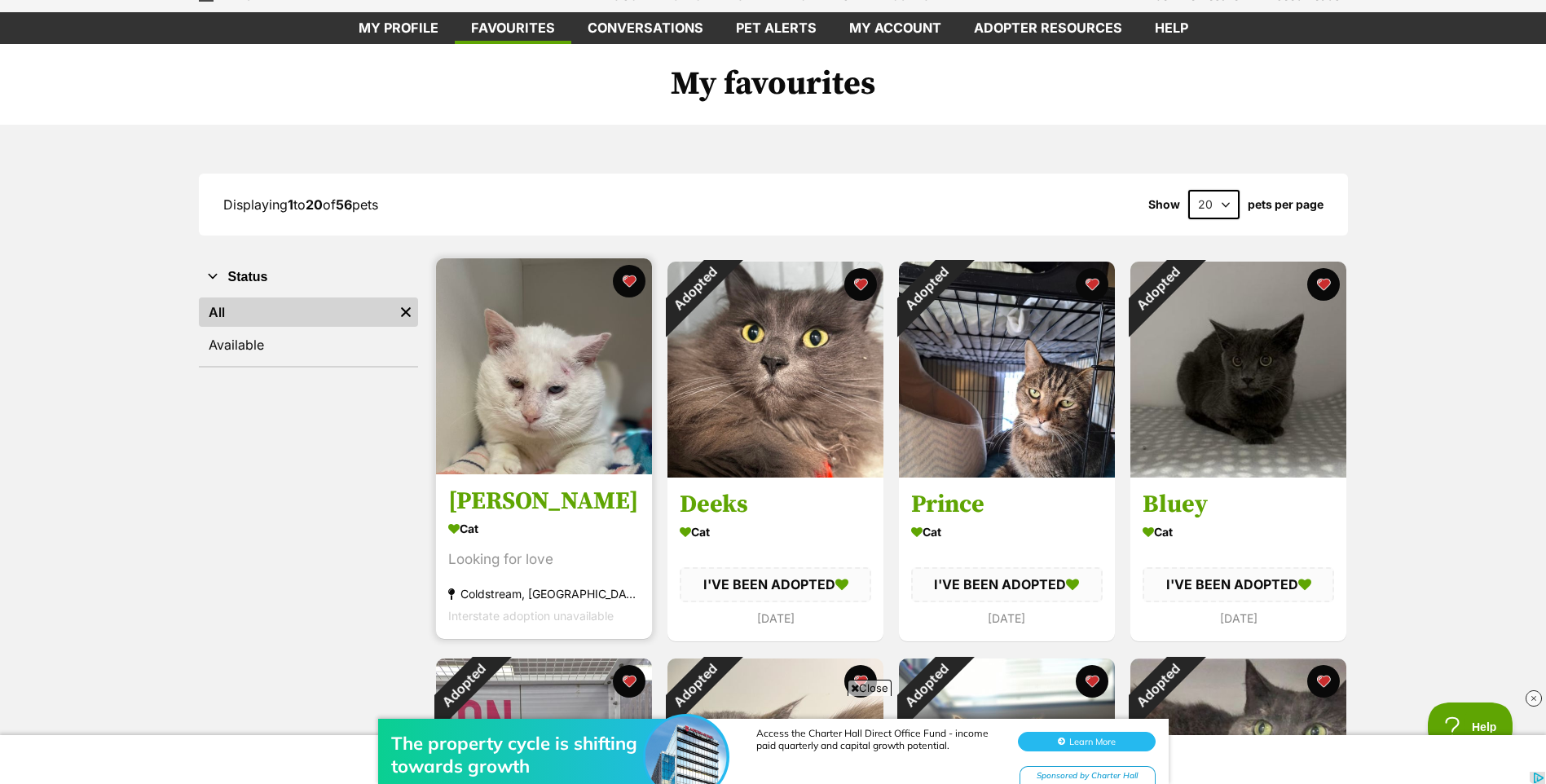
click at [531, 431] on img at bounding box center [544, 366] width 216 height 216
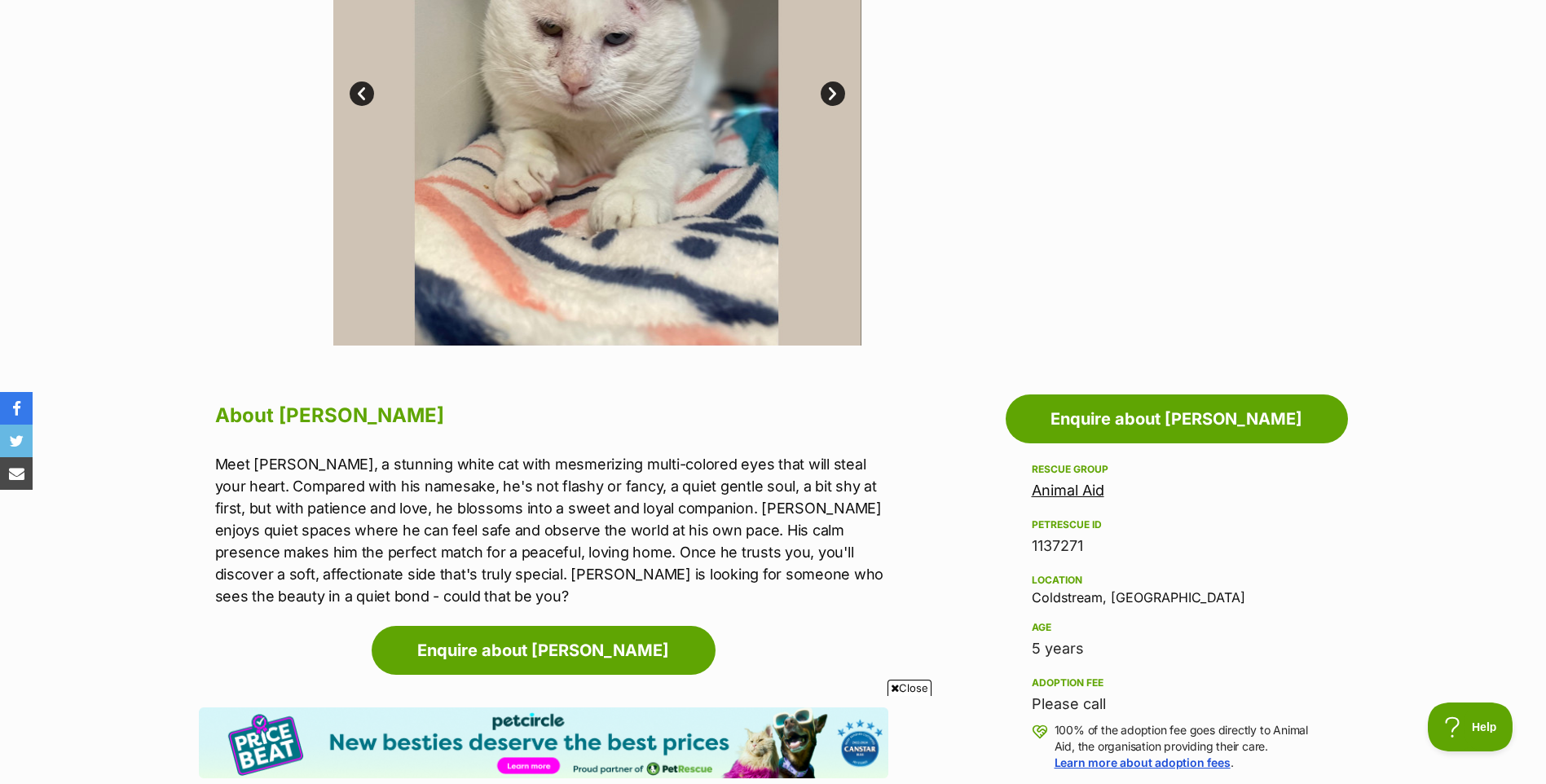
scroll to position [603, 0]
